Goal: Information Seeking & Learning: Learn about a topic

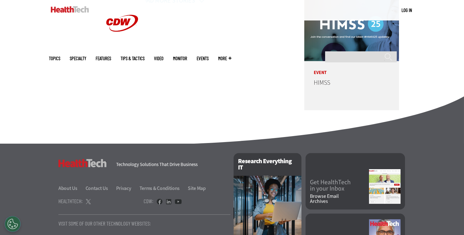
scroll to position [1619, 0]
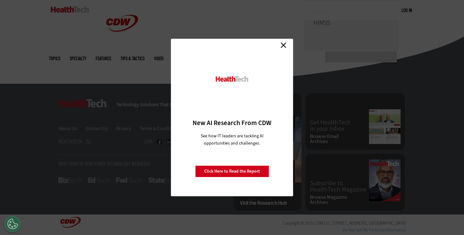
click at [286, 48] on link "Close" at bounding box center [283, 44] width 9 height 9
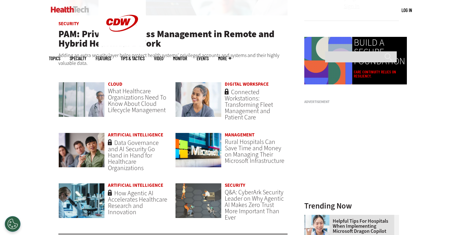
scroll to position [438, 0]
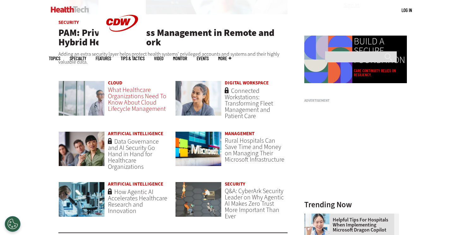
click at [134, 107] on span "What Healthcare Organizations Need To Know About Cloud Lifecycle Management" at bounding box center [137, 99] width 58 height 27
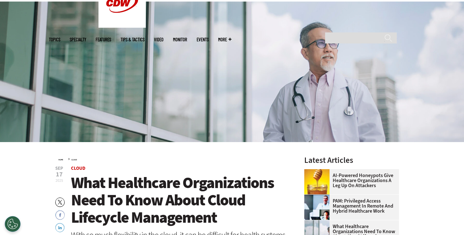
scroll to position [34, 0]
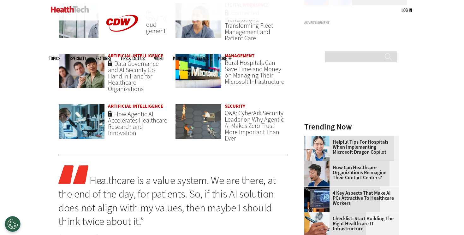
scroll to position [511, 0]
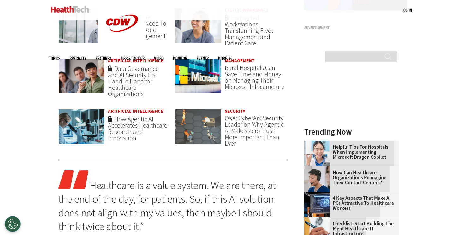
click at [227, 111] on link "Security" at bounding box center [235, 111] width 21 height 6
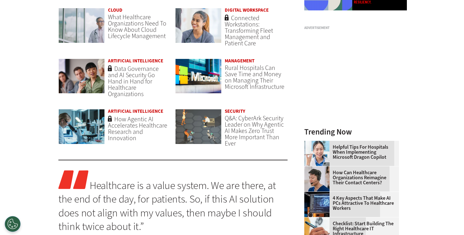
click at [147, 61] on link "Artificial Intelligence" at bounding box center [135, 61] width 55 height 6
